Goal: Task Accomplishment & Management: Complete application form

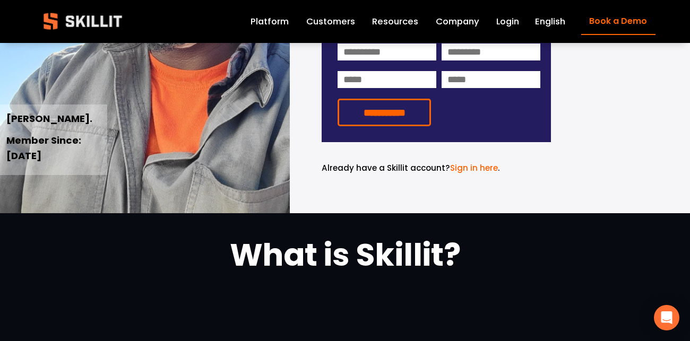
scroll to position [236, 0]
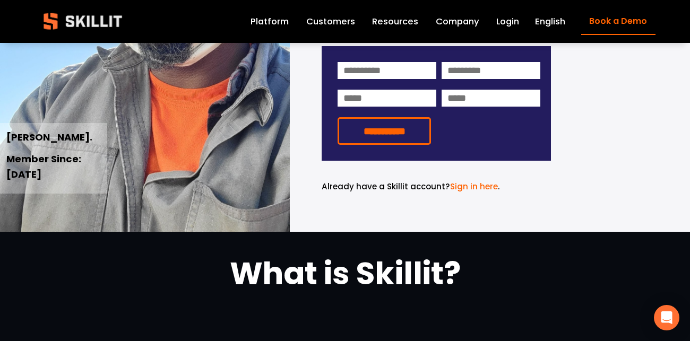
click at [503, 24] on link "Login" at bounding box center [507, 21] width 23 height 15
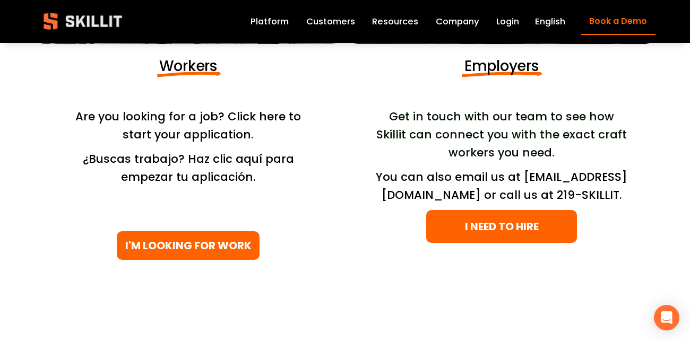
scroll to position [262, 0]
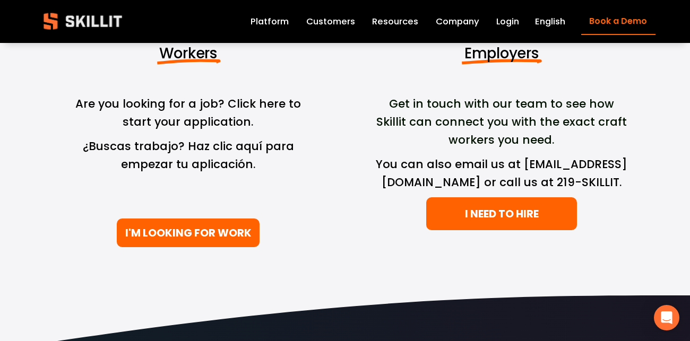
click at [227, 241] on link "I'M LOOKING FOR WORK" at bounding box center [188, 233] width 143 height 29
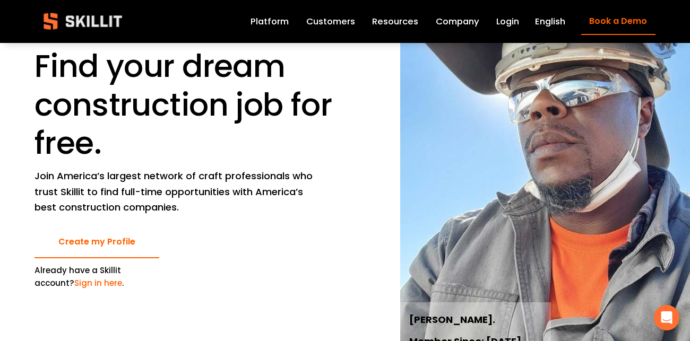
scroll to position [54, 0]
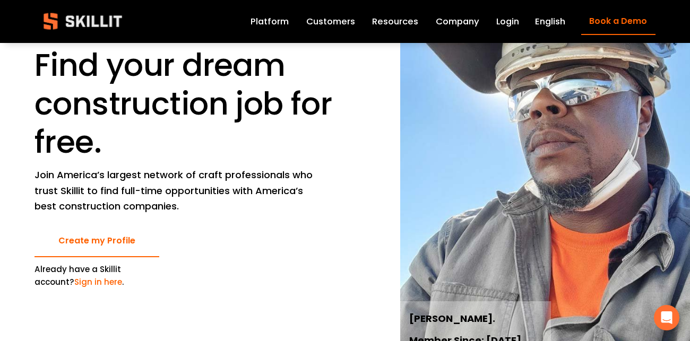
click at [124, 241] on link "Create my Profile" at bounding box center [96, 241] width 125 height 32
